Goal: Information Seeking & Learning: Learn about a topic

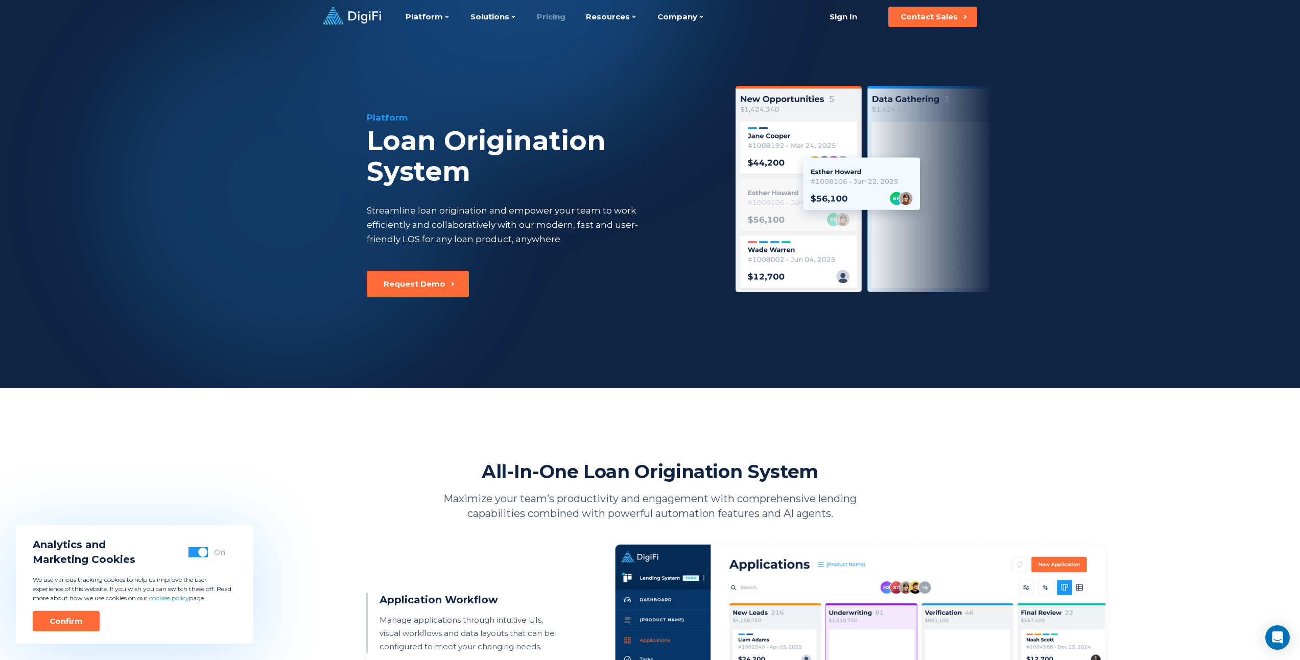
click at [547, 19] on link "Pricing" at bounding box center [551, 17] width 29 height 34
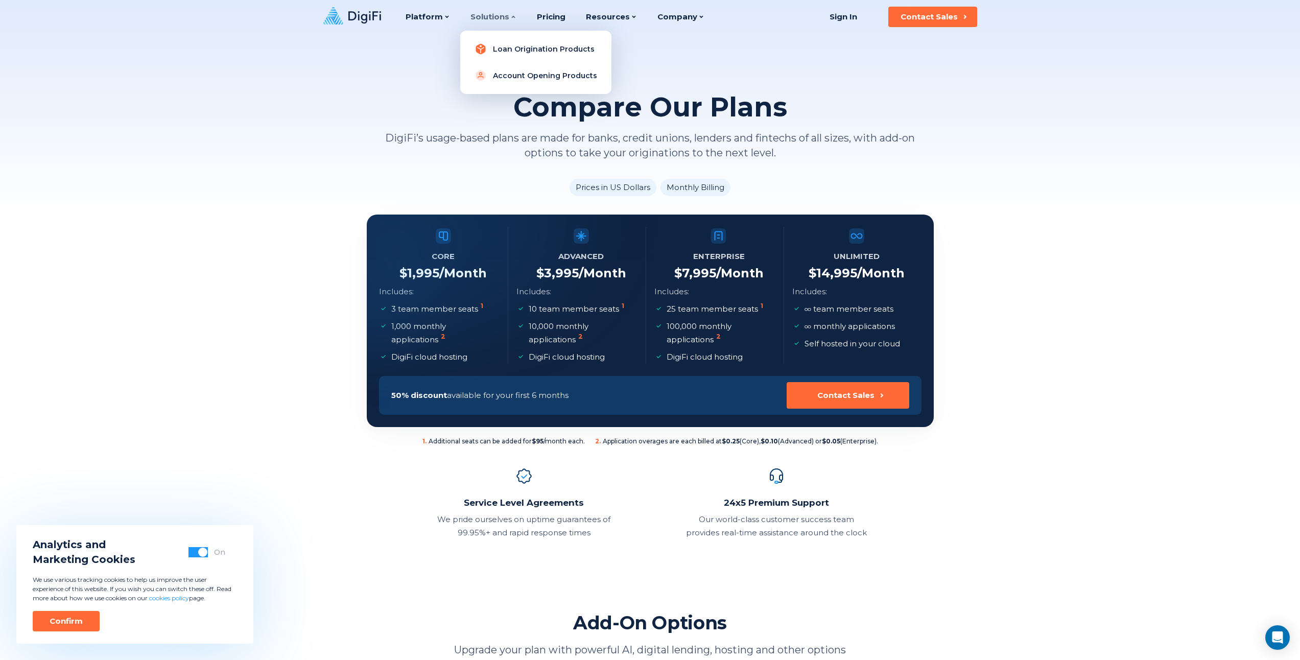
click at [495, 43] on link "Loan Origination Products" at bounding box center [535, 49] width 135 height 20
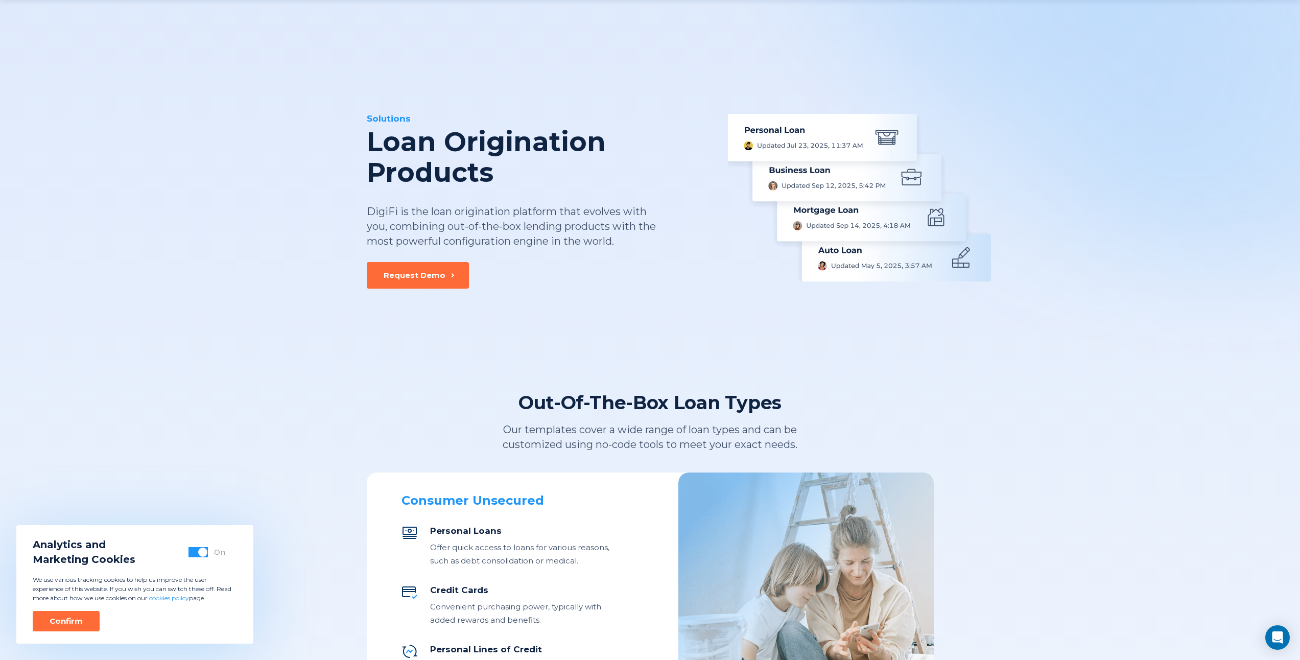
scroll to position [368, 0]
